Goal: Navigation & Orientation: Find specific page/section

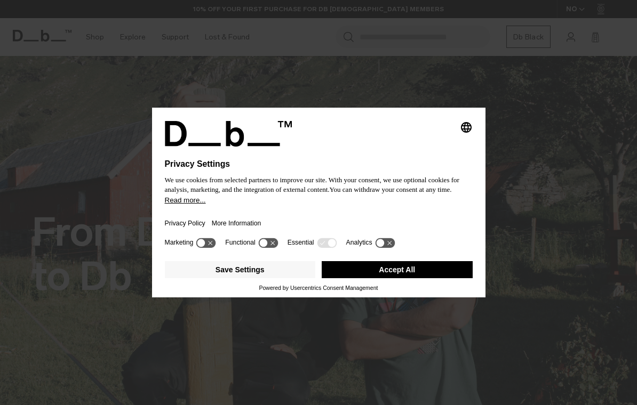
click at [426, 274] on button "Accept All" at bounding box center [397, 269] width 151 height 17
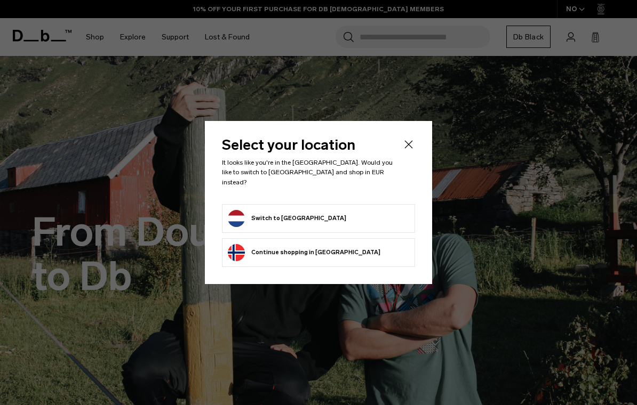
click at [410, 151] on icon "Close" at bounding box center [408, 144] width 13 height 13
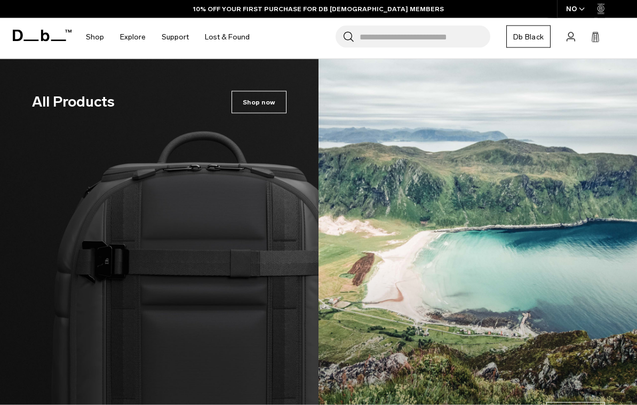
scroll to position [1656, 0]
click at [80, 276] on img at bounding box center [159, 258] width 318 height 398
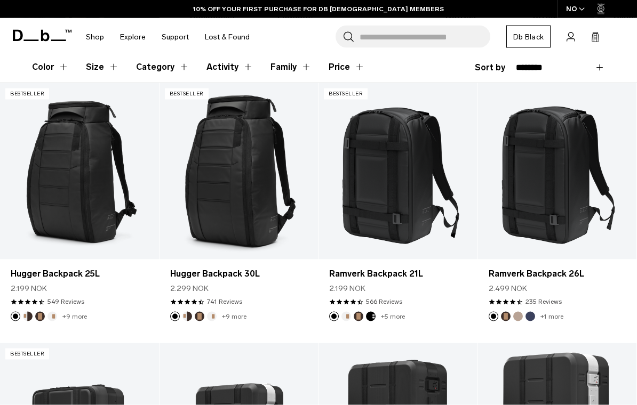
scroll to position [171, 0]
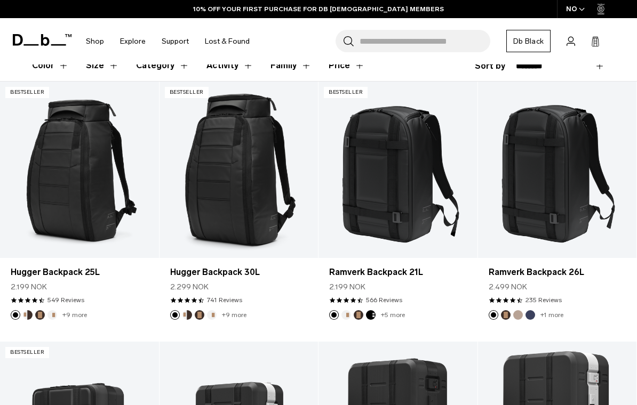
click at [581, 16] on div "NO" at bounding box center [575, 9] width 37 height 18
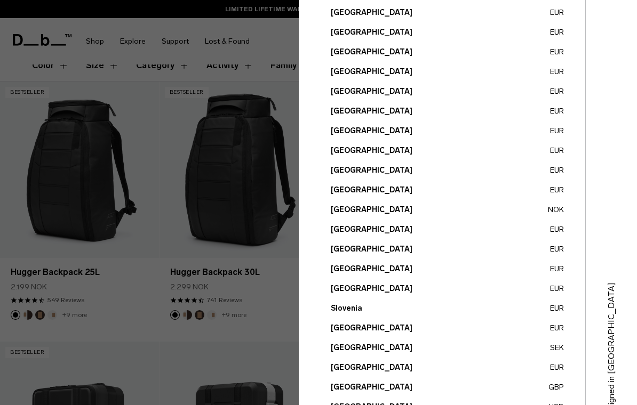
scroll to position [344, 0]
click at [485, 191] on button "Netherlands EUR" at bounding box center [447, 190] width 233 height 11
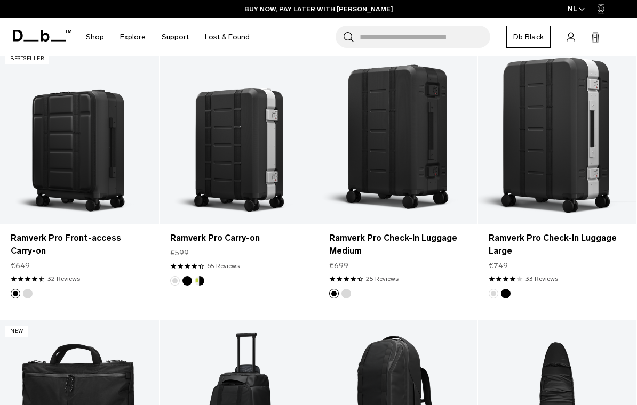
scroll to position [462, 0]
